Goal: Task Accomplishment & Management: Use online tool/utility

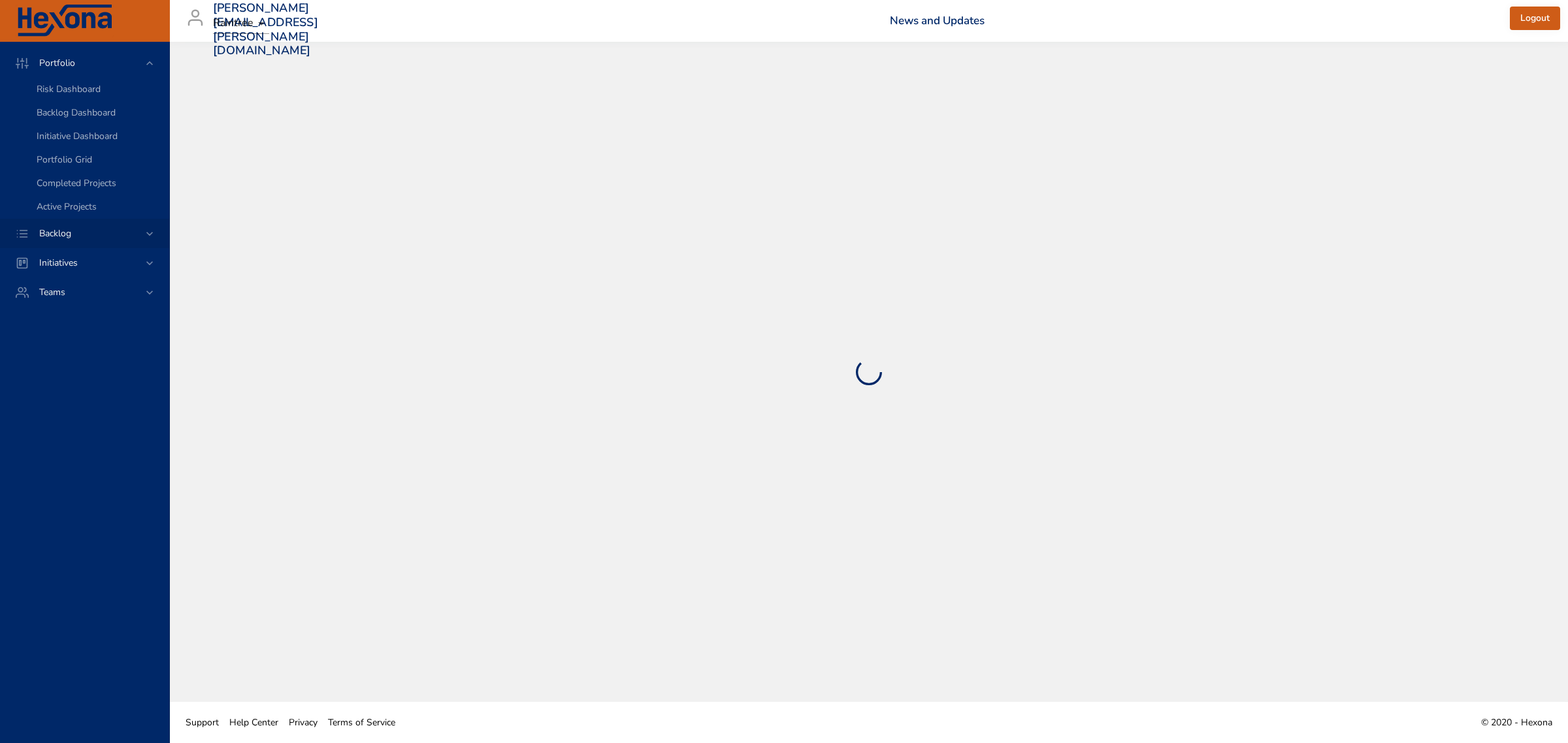
click at [148, 234] on icon at bounding box center [150, 234] width 13 height 13
click at [83, 117] on span "Backlog Details" at bounding box center [68, 118] width 63 height 13
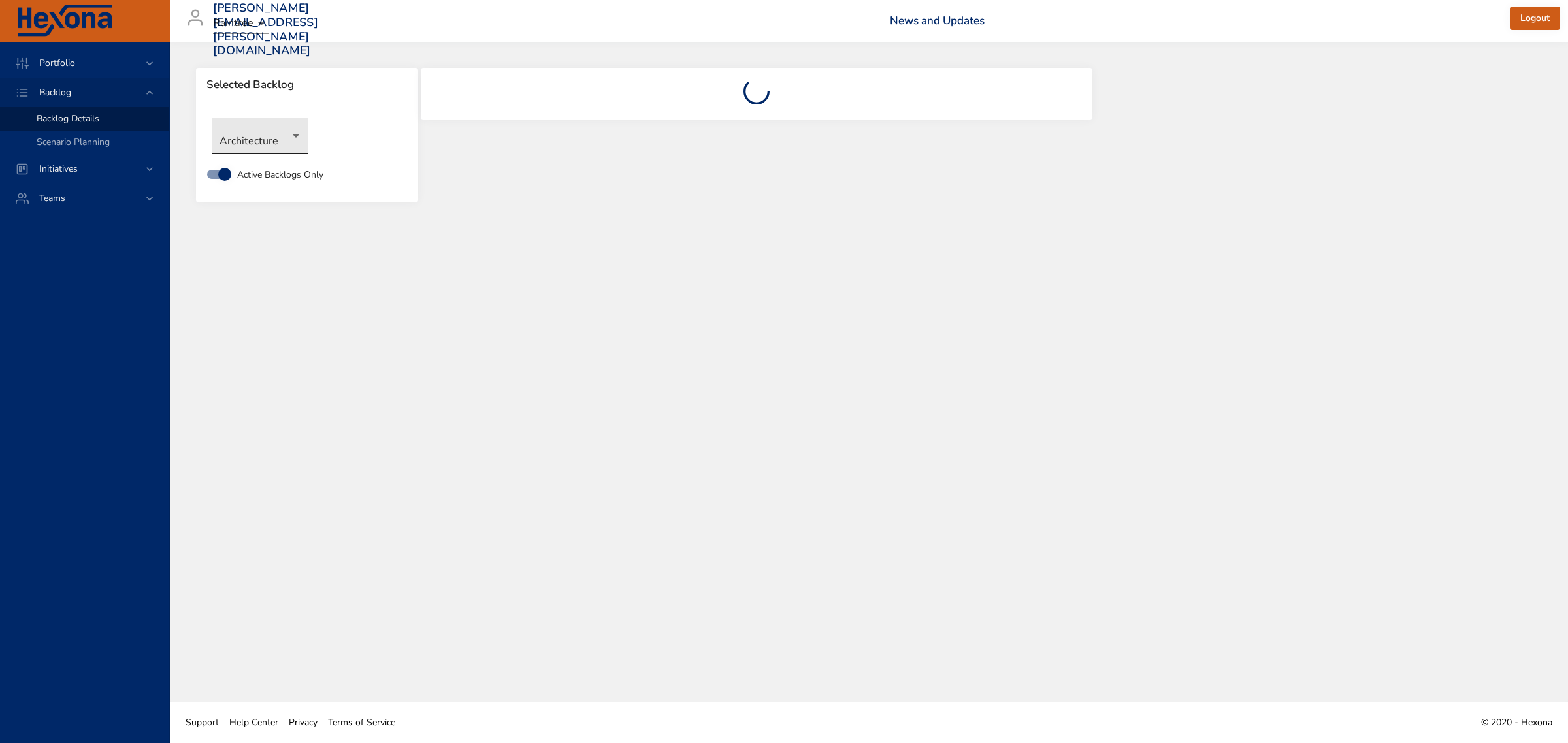
click at [283, 139] on body "Portfolio Backlog Backlog Details Scenario Planning Initiatives Teams [PERSON_N…" at bounding box center [784, 372] width 1568 height 743
click at [269, 390] on li "Revenue Cycle" at bounding box center [278, 394] width 134 height 21
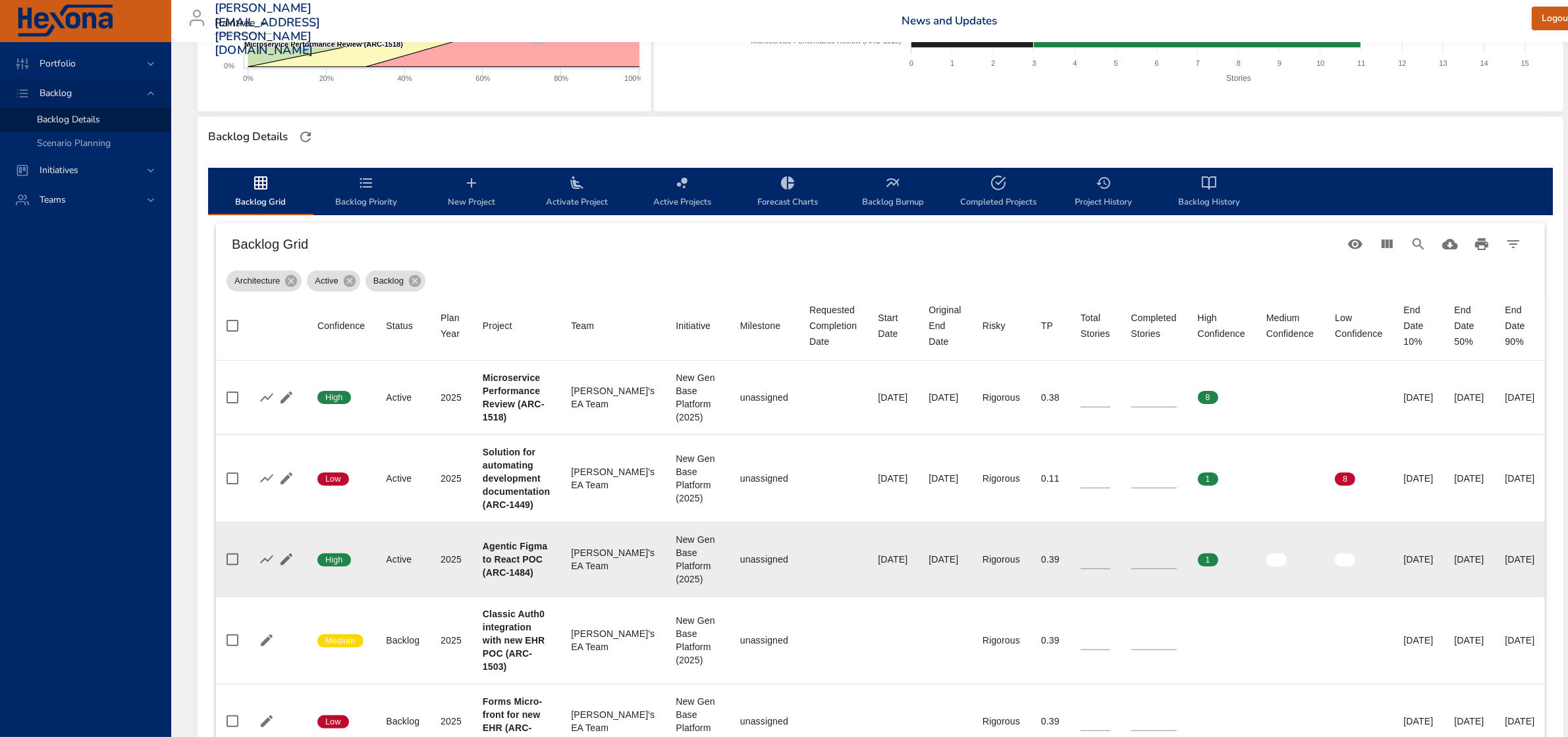
scroll to position [329, 0]
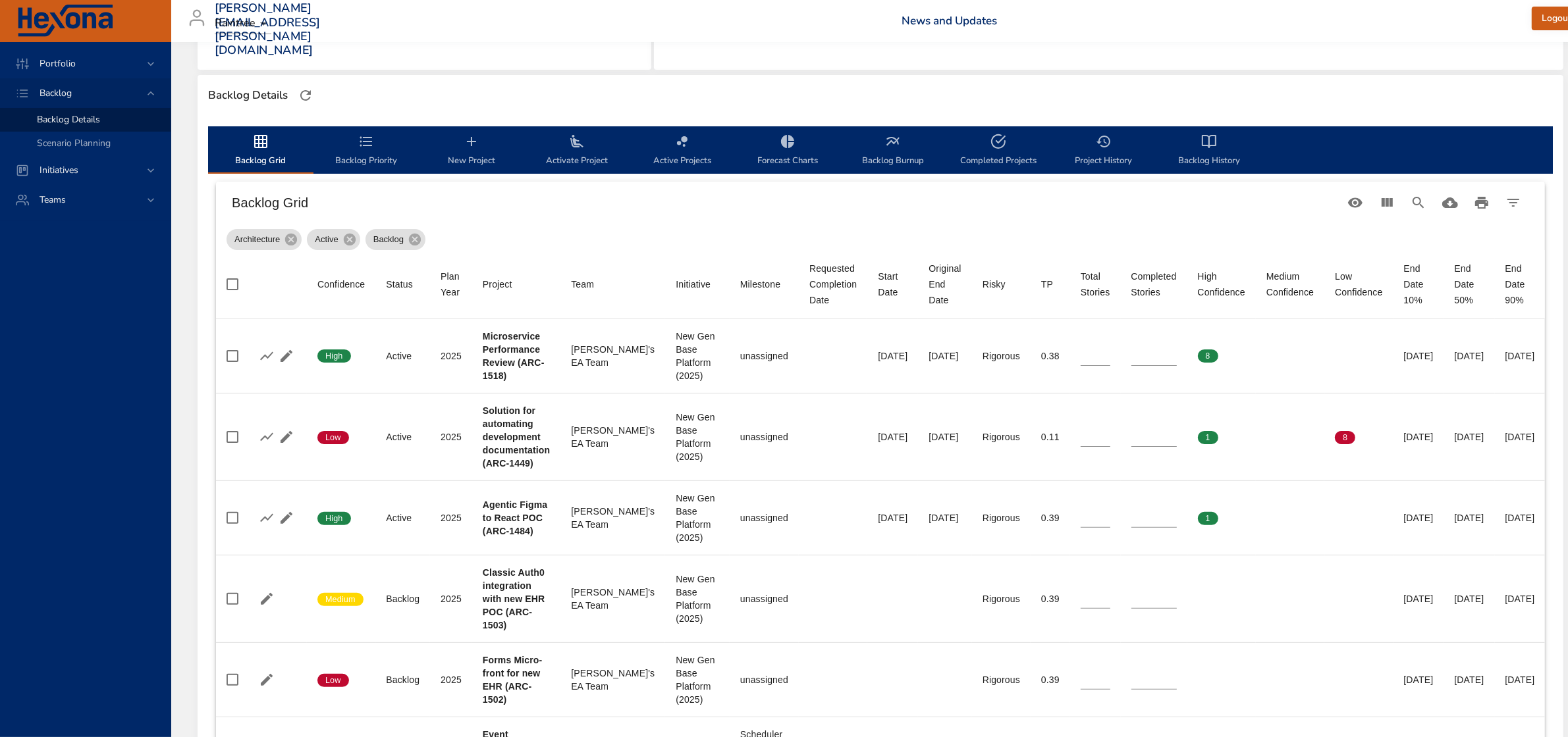
type input "*"
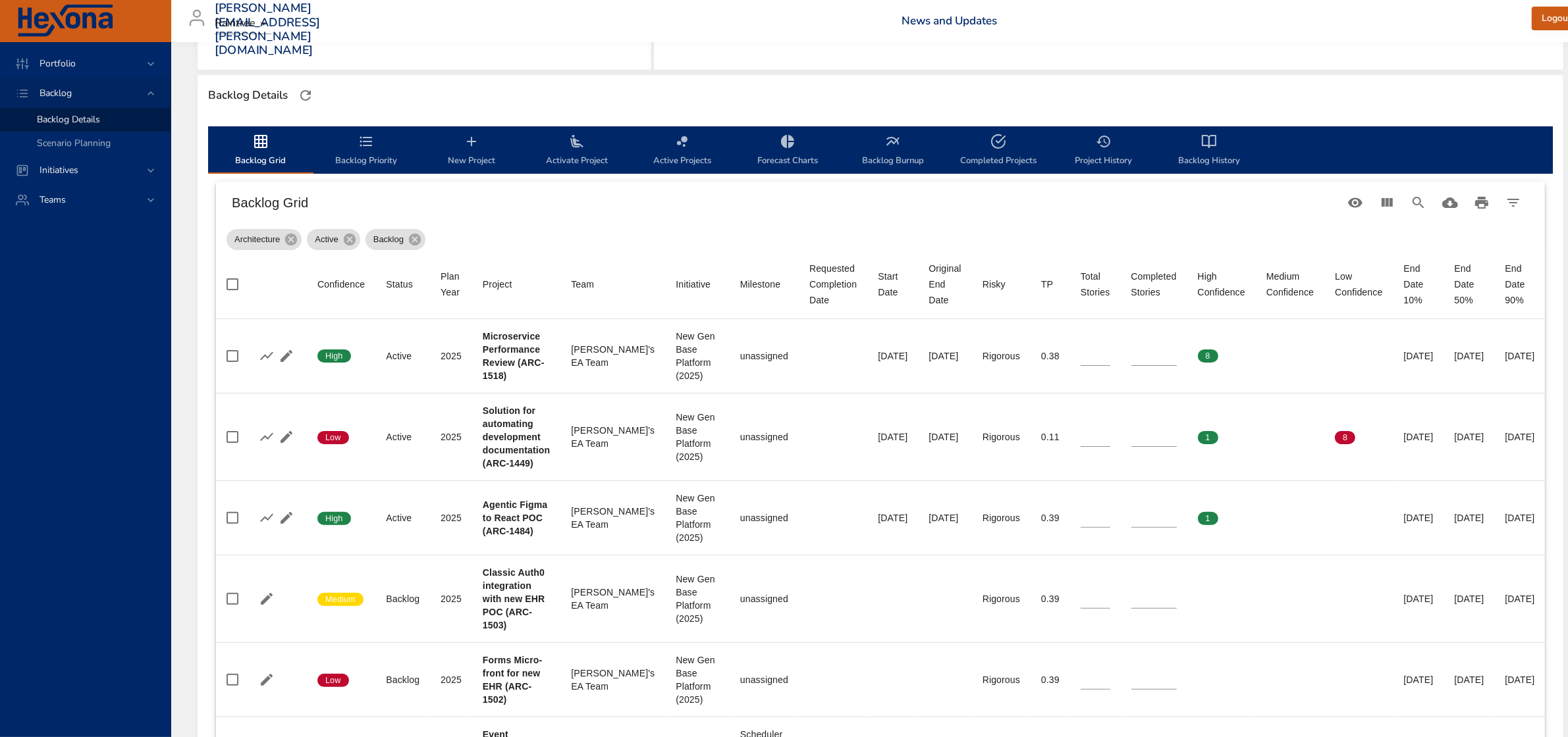
type input "*"
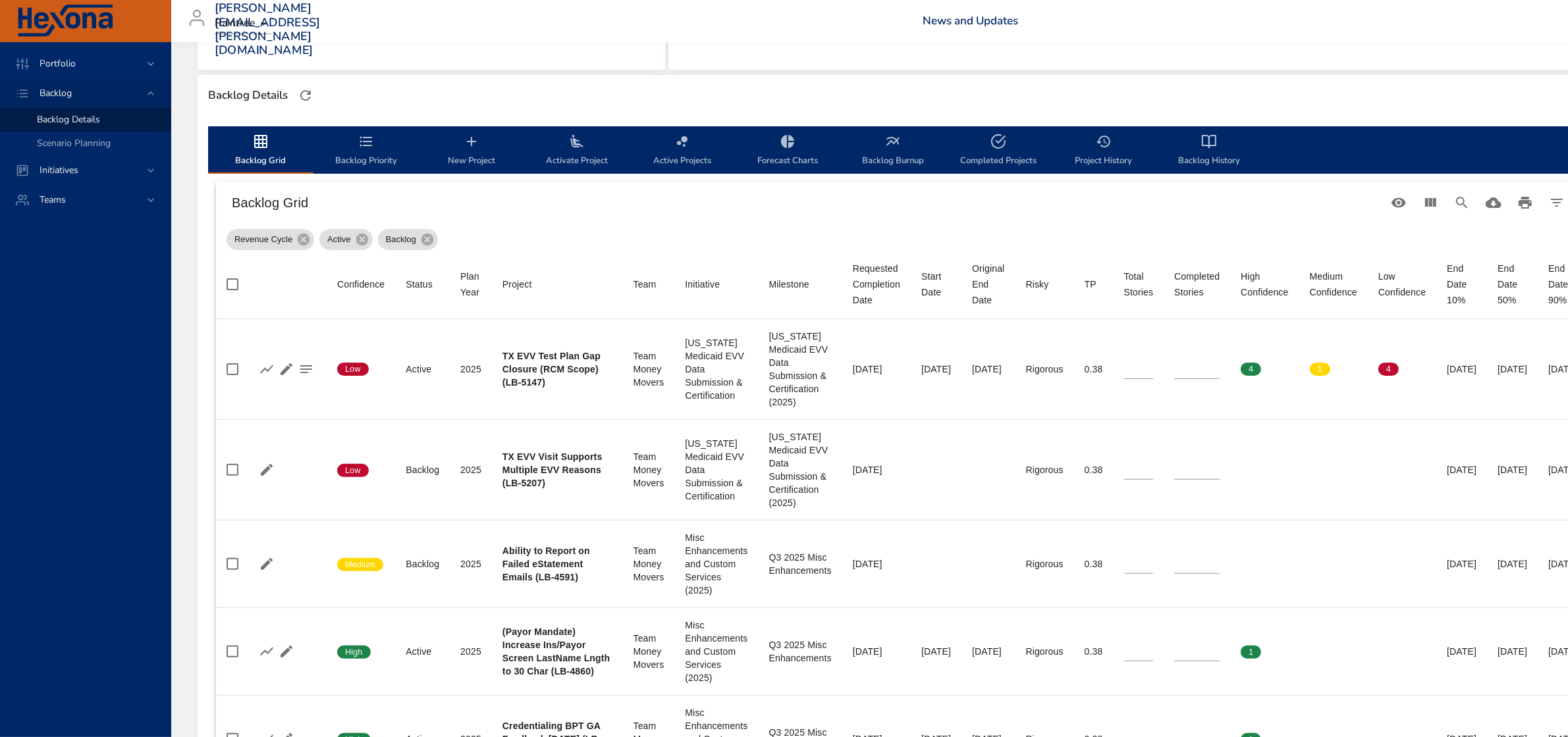
click at [581, 159] on span "Activate Project" at bounding box center [577, 150] width 89 height 35
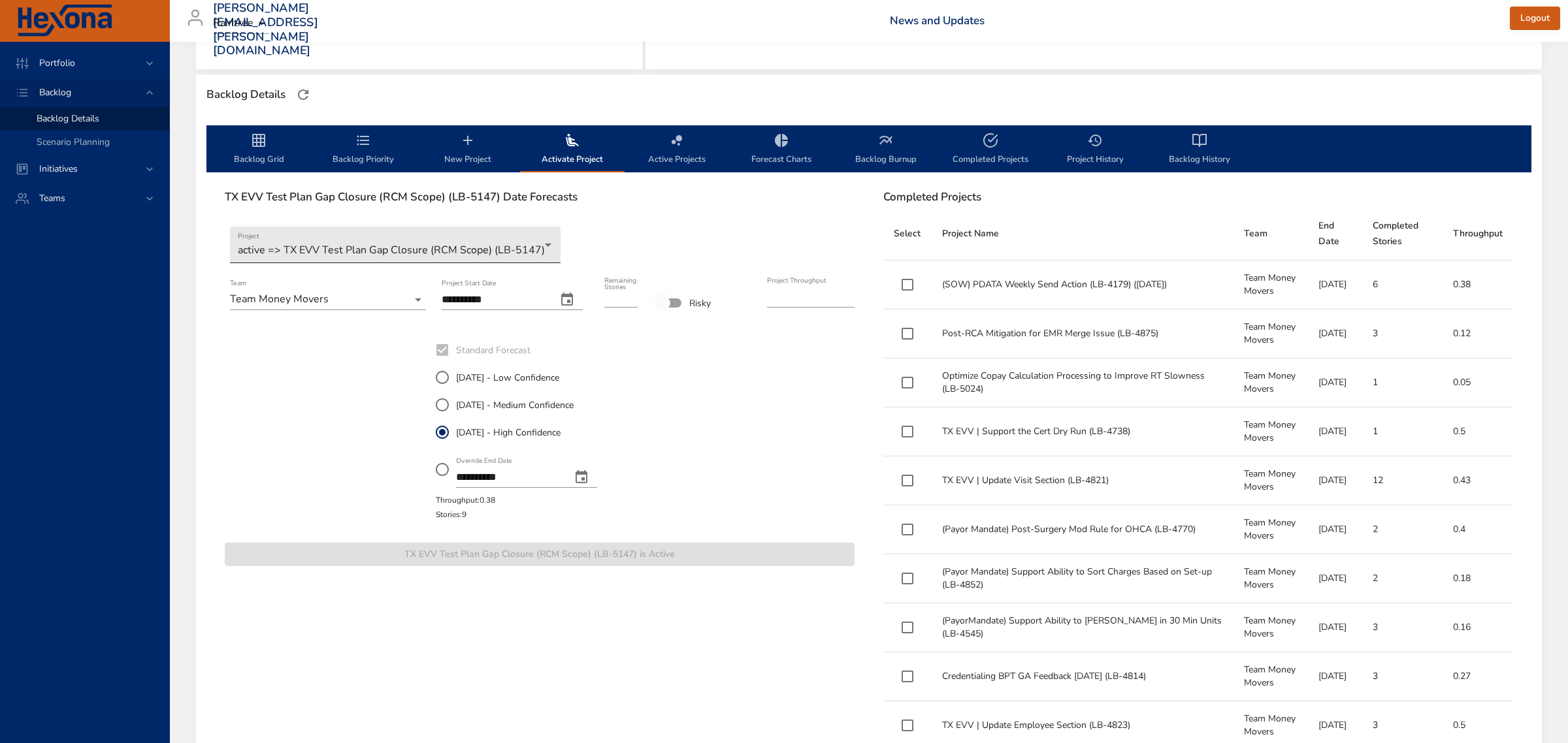
click at [536, 244] on body "Portfolio Backlog Backlog Details Scenario Planning Initiatives Teams [PERSON_N…" at bounding box center [784, 45] width 1568 height 743
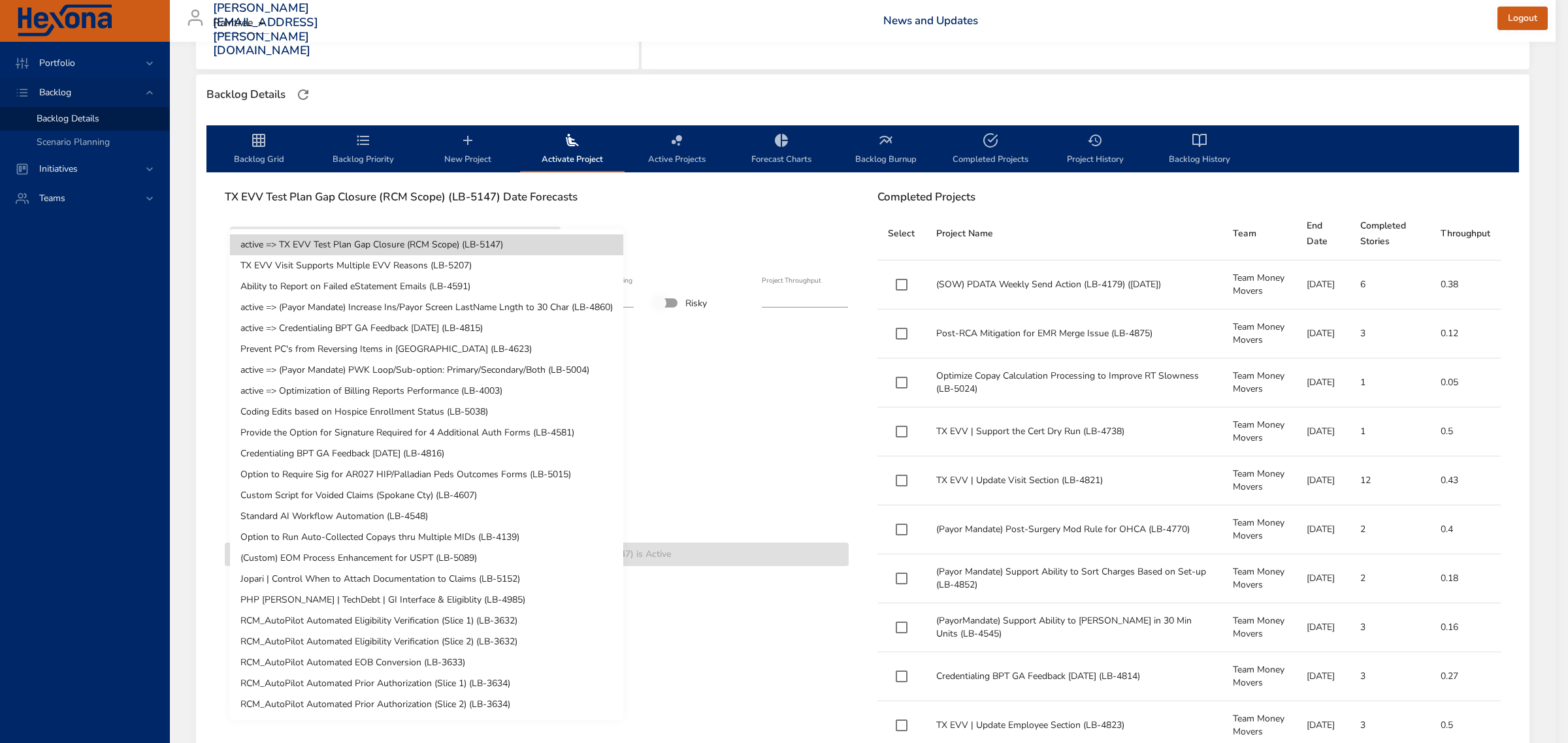
click at [356, 351] on li "Prevent PC's from Reversing Items in [GEOGRAPHIC_DATA] (LB-4623)" at bounding box center [426, 349] width 393 height 21
type input "*"
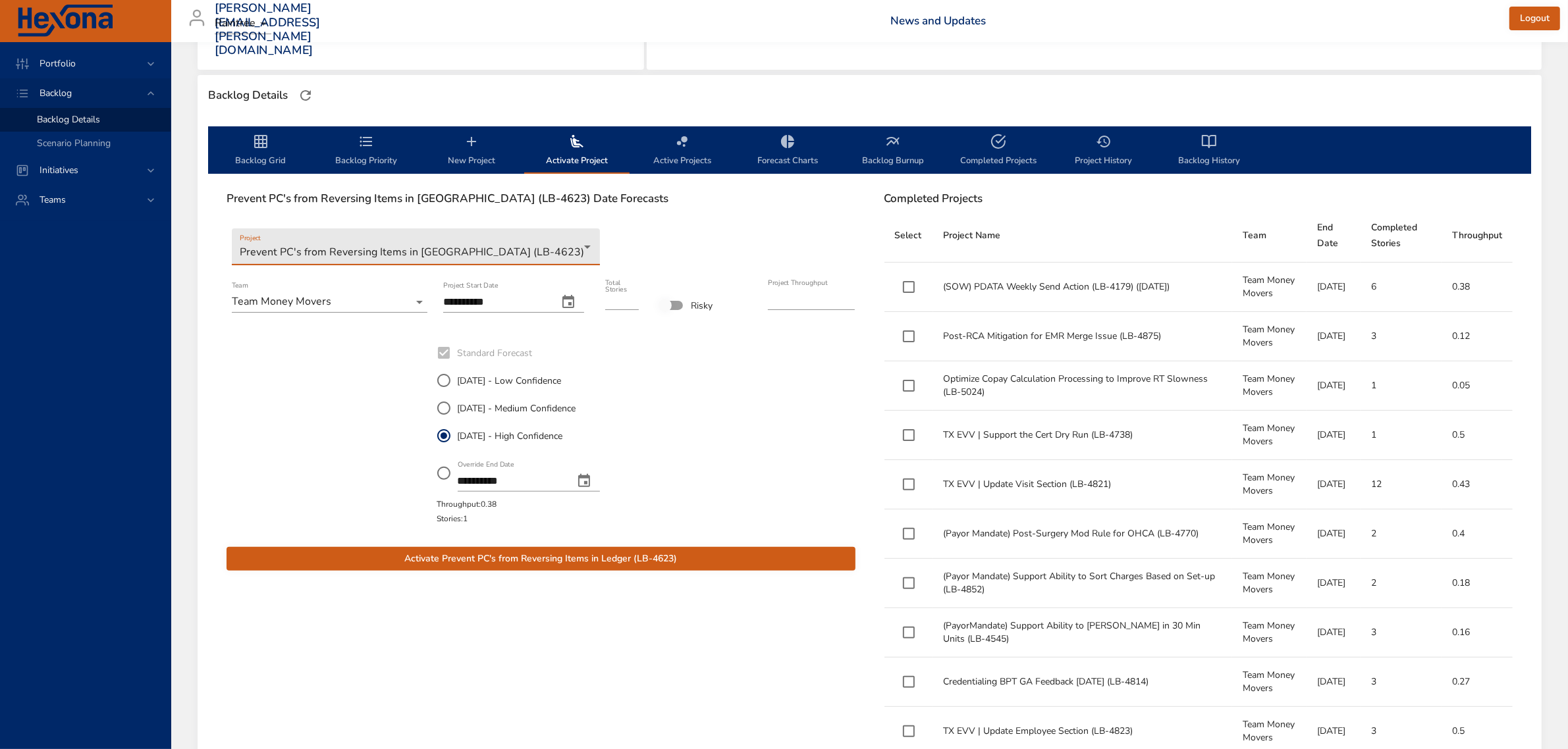
click at [578, 560] on span "Activate Prevent PC's from Reversing Items in Ledger (LB-4623)" at bounding box center [541, 559] width 608 height 16
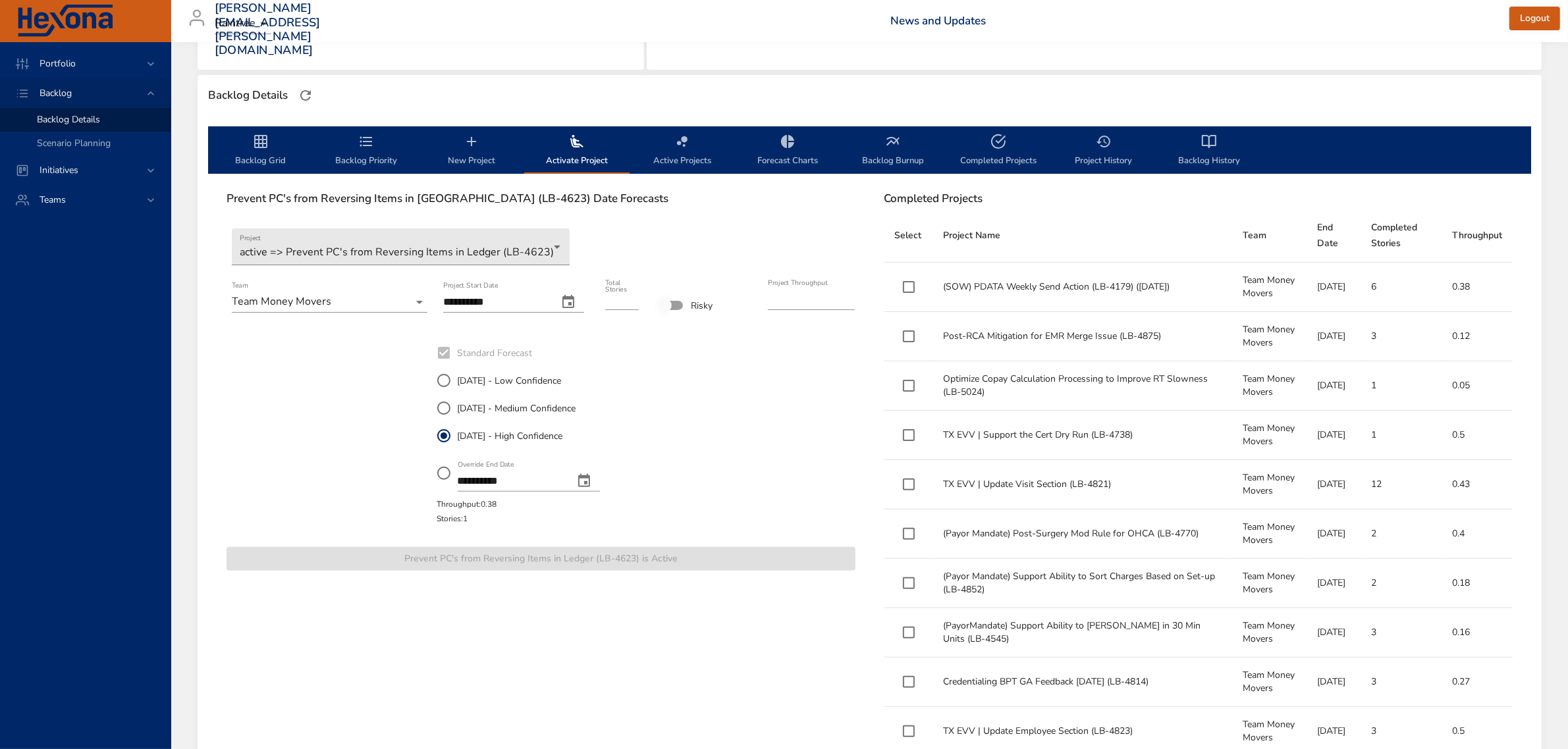
click at [267, 156] on span "Backlog Grid" at bounding box center [261, 150] width 89 height 35
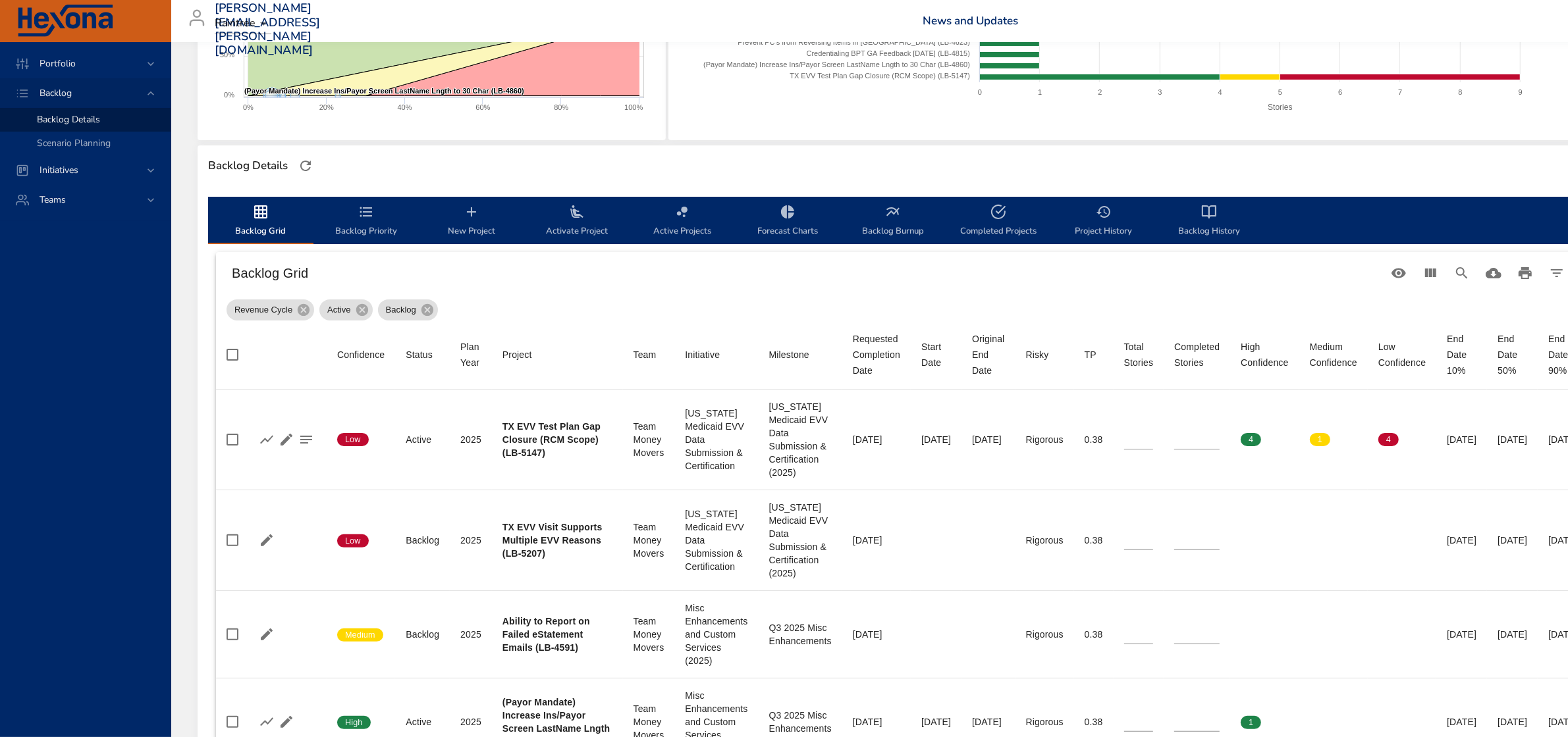
scroll to position [247, 0]
